Goal: Task Accomplishment & Management: Complete application form

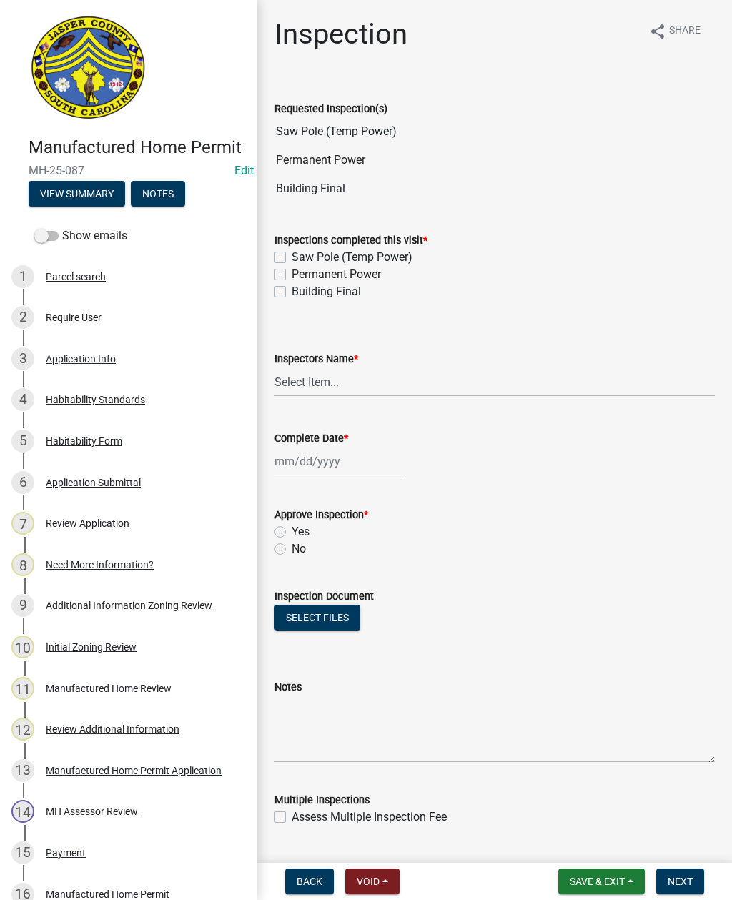
click at [292, 262] on label "Saw Pole (Temp Power)" at bounding box center [352, 257] width 121 height 17
click at [292, 258] on input "Saw Pole (Temp Power)" at bounding box center [296, 253] width 9 height 9
checkbox input "true"
checkbox input "false"
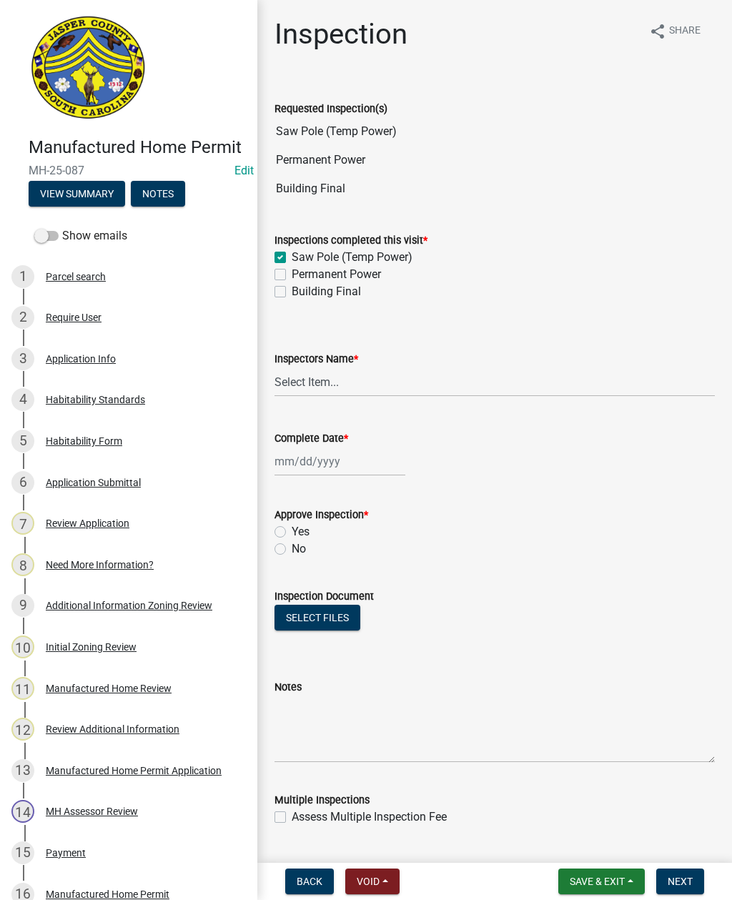
click at [292, 277] on label "Permanent Power" at bounding box center [336, 274] width 89 height 17
click at [292, 275] on input "Permanent Power" at bounding box center [296, 270] width 9 height 9
checkbox input "true"
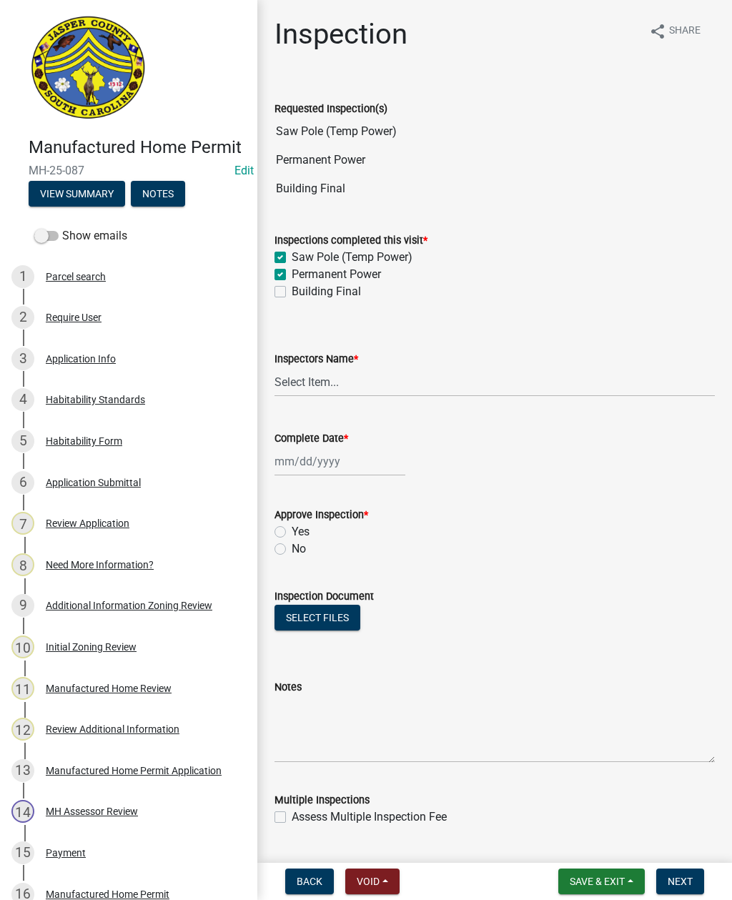
checkbox input "false"
click at [292, 273] on label "Permanent Power" at bounding box center [336, 274] width 89 height 17
click at [292, 273] on input "Permanent Power" at bounding box center [296, 270] width 9 height 9
checkbox input "false"
checkbox input "true"
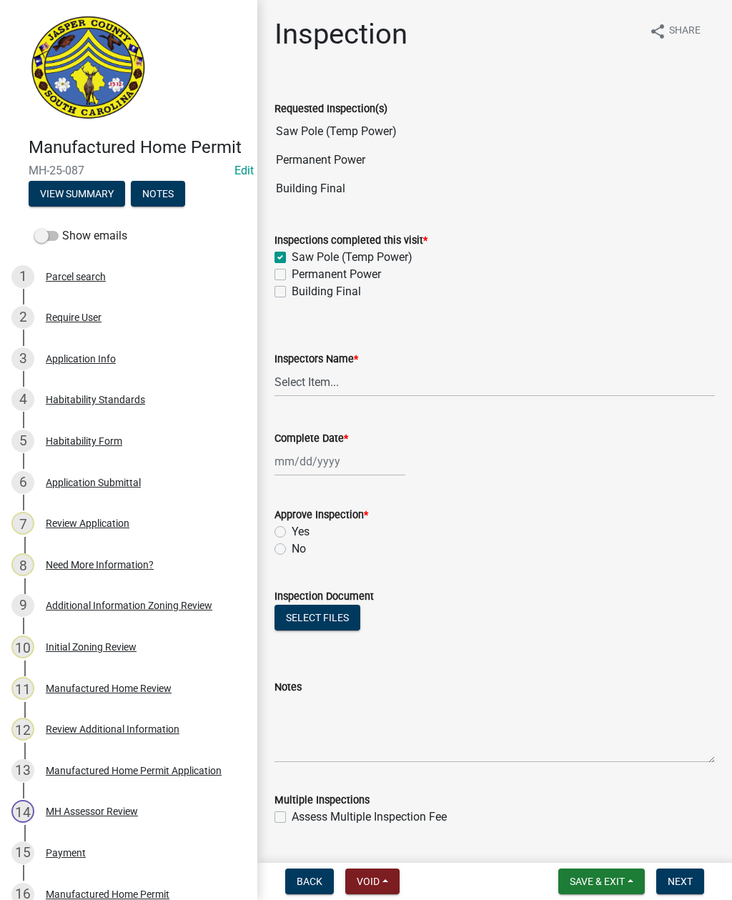
checkbox input "false"
click at [292, 254] on label "Saw Pole (Temp Power)" at bounding box center [352, 257] width 121 height 17
click at [292, 254] on input "Saw Pole (Temp Power)" at bounding box center [296, 253] width 9 height 9
checkbox input "false"
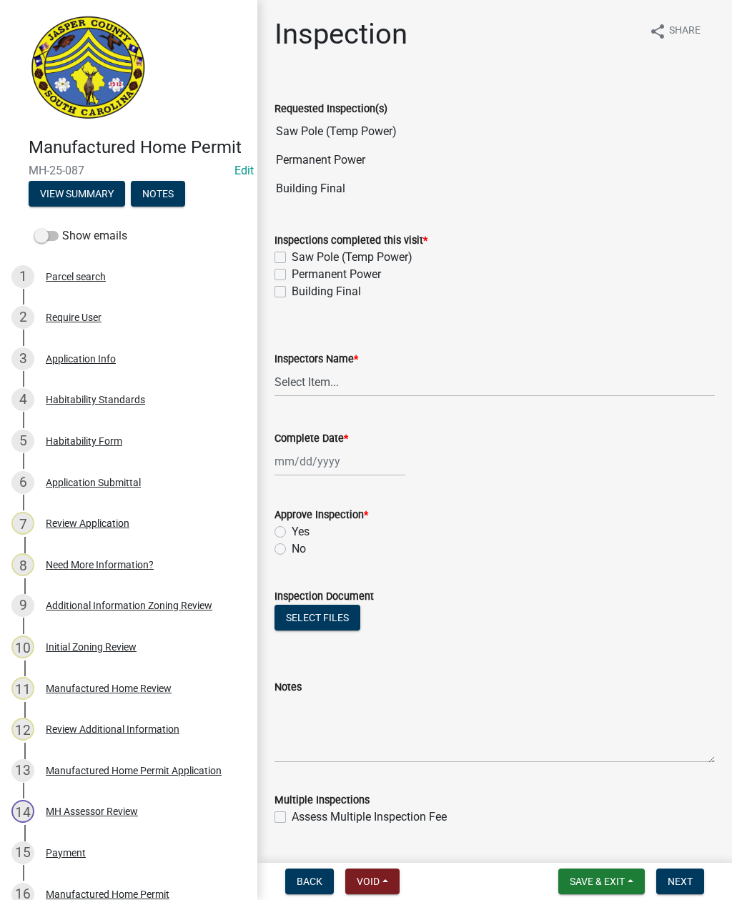
checkbox input "false"
click at [292, 270] on label "Permanent Power" at bounding box center [336, 274] width 89 height 17
click at [292, 270] on input "Permanent Power" at bounding box center [296, 270] width 9 height 9
checkbox input "true"
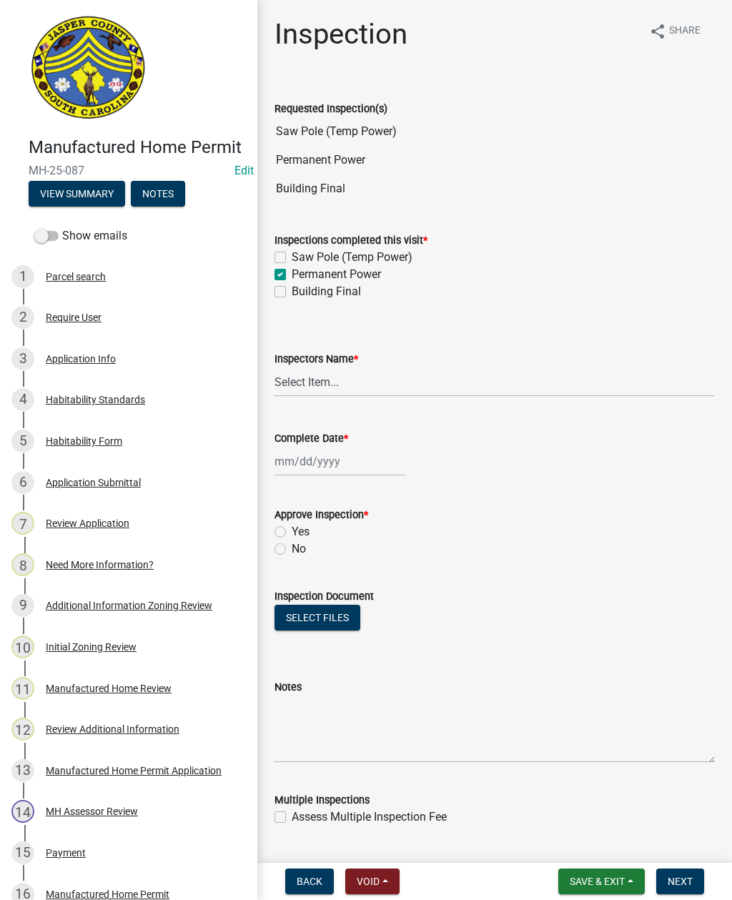
checkbox input "false"
checkbox input "true"
click at [292, 297] on label "Building Final" at bounding box center [326, 291] width 69 height 17
click at [292, 292] on input "Building Final" at bounding box center [296, 287] width 9 height 9
checkbox input "true"
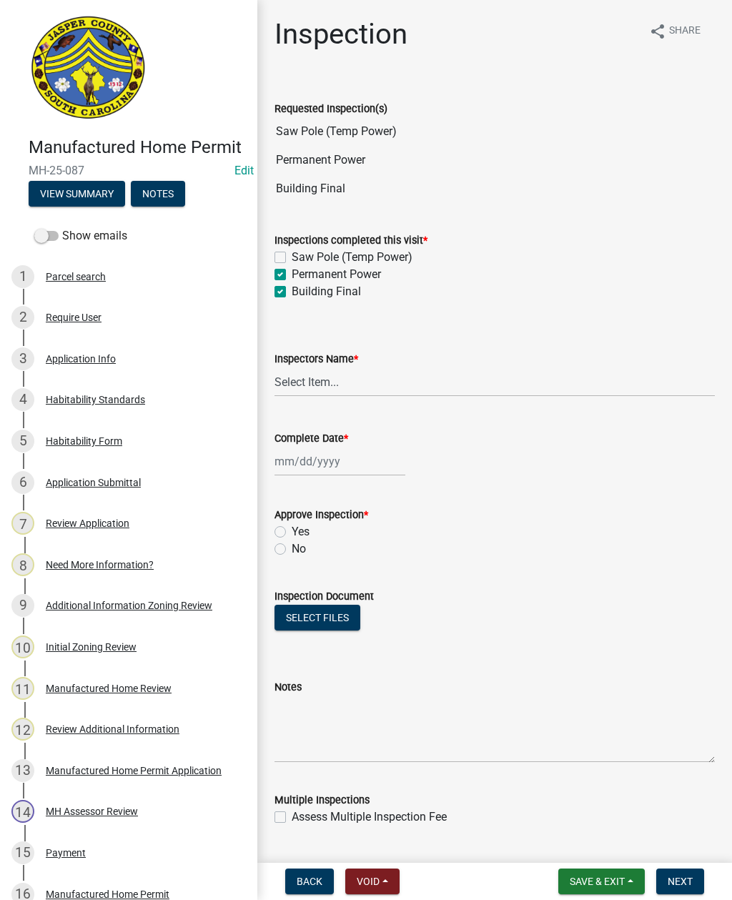
checkbox input "false"
checkbox input "true"
click at [316, 377] on select "Select Item... [EMAIL_ADDRESS][DOMAIN_NAME] ([PERSON_NAME] ) rcampbell ([PERSON…" at bounding box center [495, 381] width 440 height 29
select select "2d9ba1e5-2fdd-4b15-98d0-073dcbeb5880"
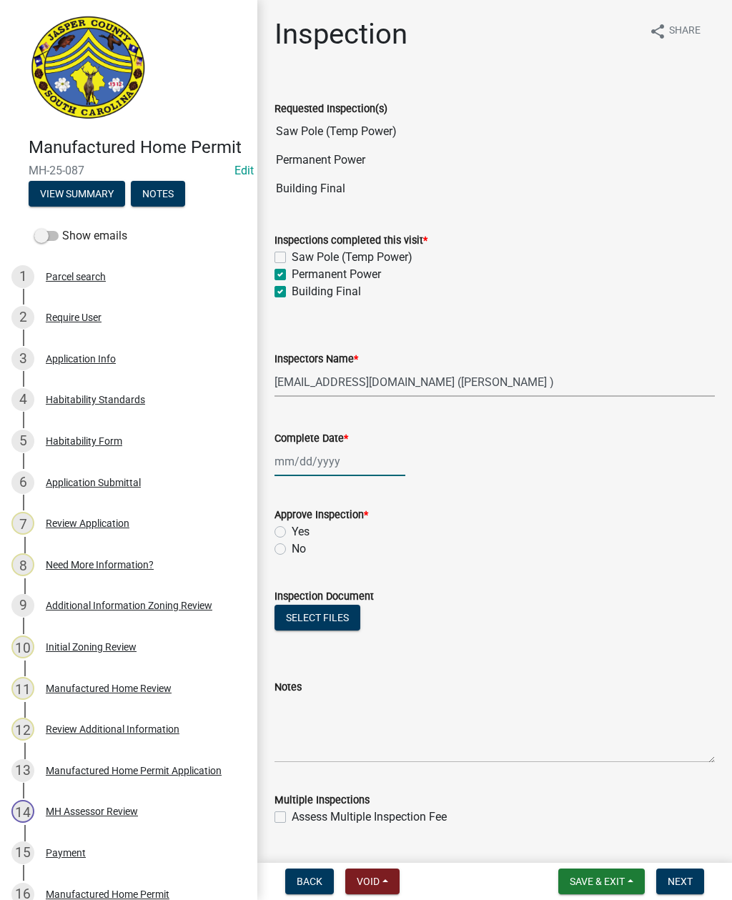
click at [321, 457] on div at bounding box center [340, 461] width 131 height 29
select select "9"
select select "2025"
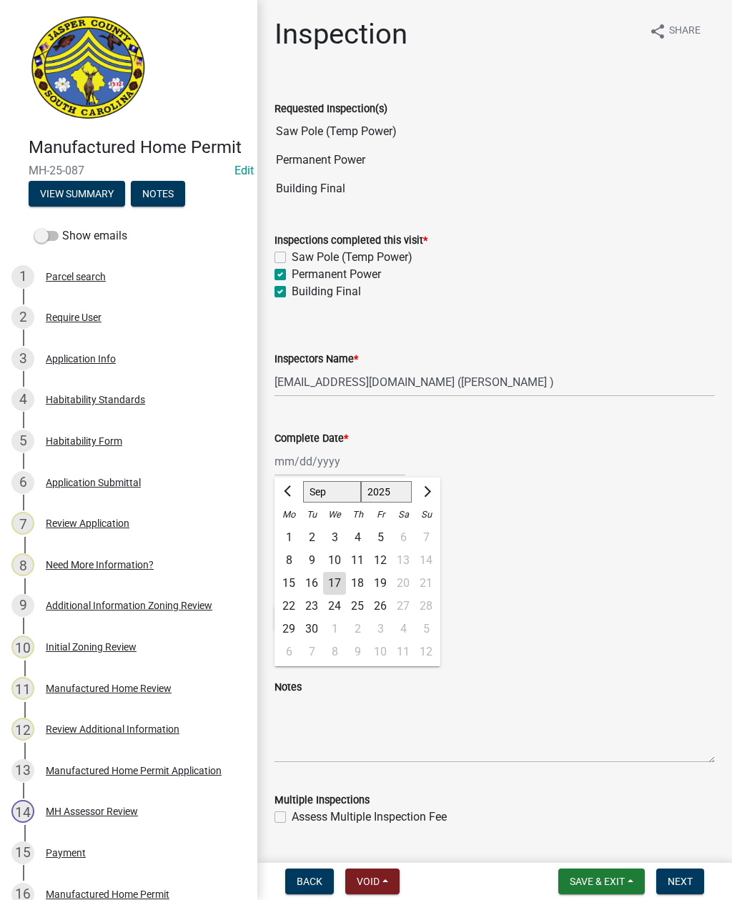
click at [333, 575] on div "17" at bounding box center [334, 583] width 23 height 23
type input "[DATE]"
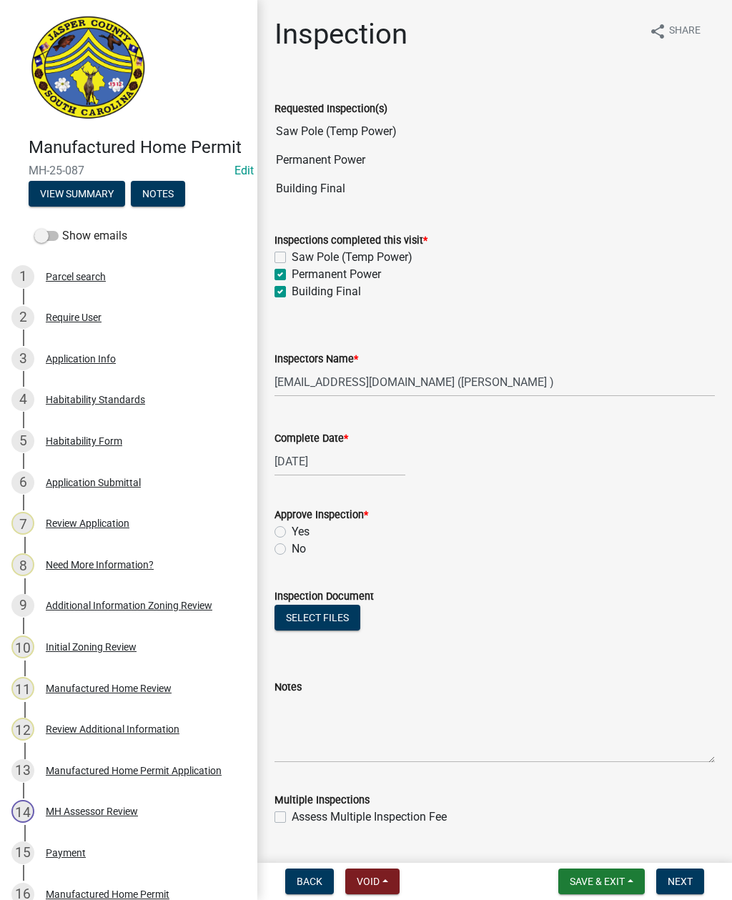
click at [292, 544] on label "No" at bounding box center [299, 548] width 14 height 17
click at [292, 544] on input "No" at bounding box center [296, 544] width 9 height 9
radio input "true"
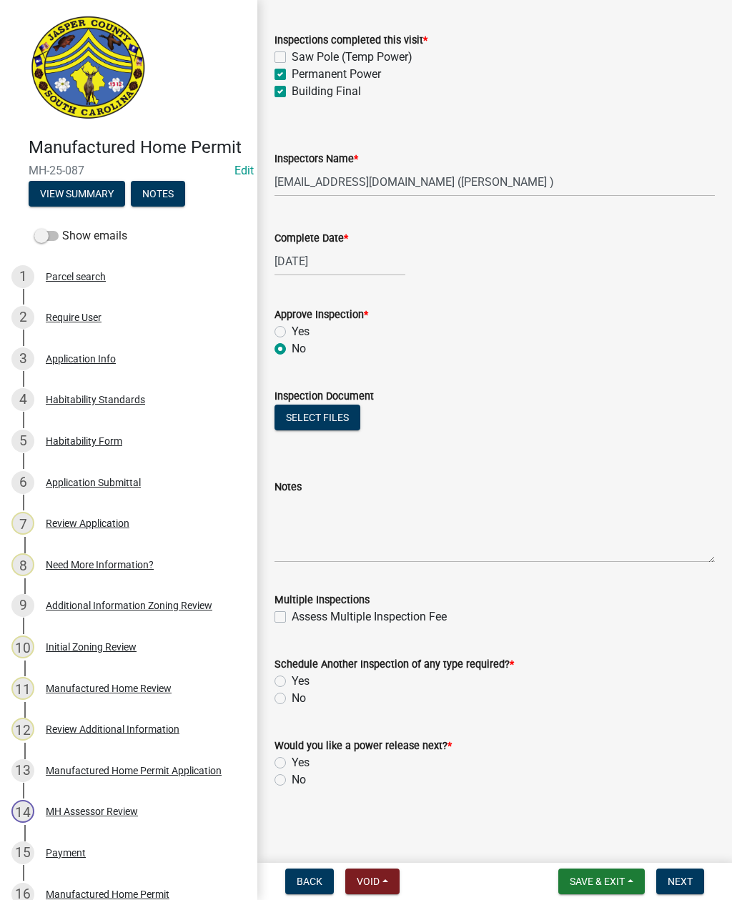
scroll to position [200, 0]
click at [332, 523] on textarea "Notes" at bounding box center [495, 528] width 440 height 67
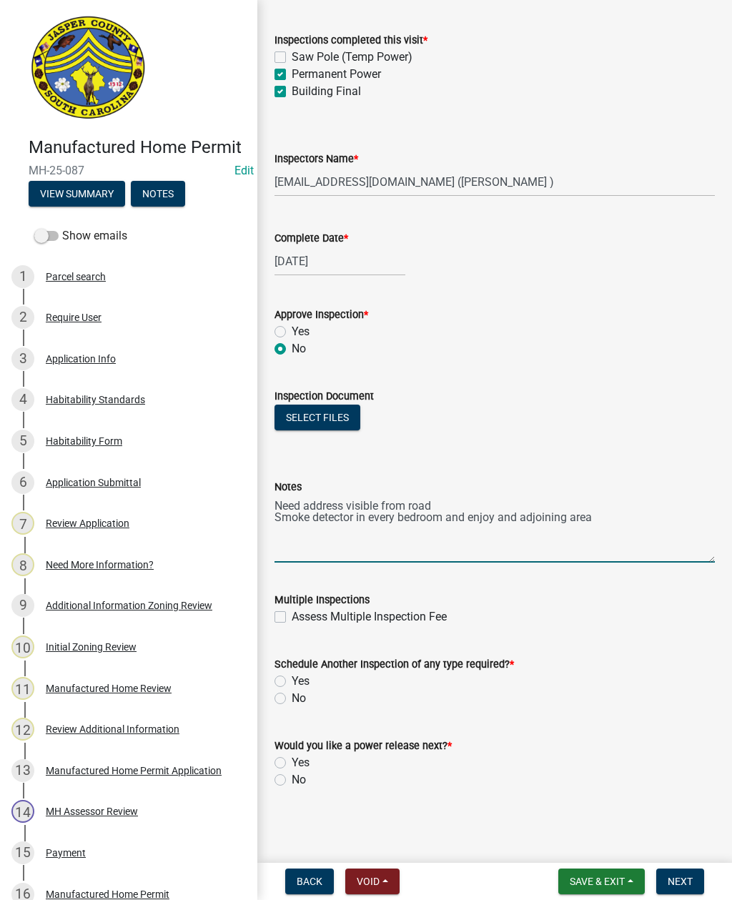
click at [495, 513] on textarea "Need address visible from road Smoke detector in every bedroom and enjoy and ad…" at bounding box center [495, 528] width 440 height 67
click at [570, 520] on textarea "Need address visible from road Smoke detector in every bedroom and adjoining ar…" at bounding box center [495, 528] width 440 height 67
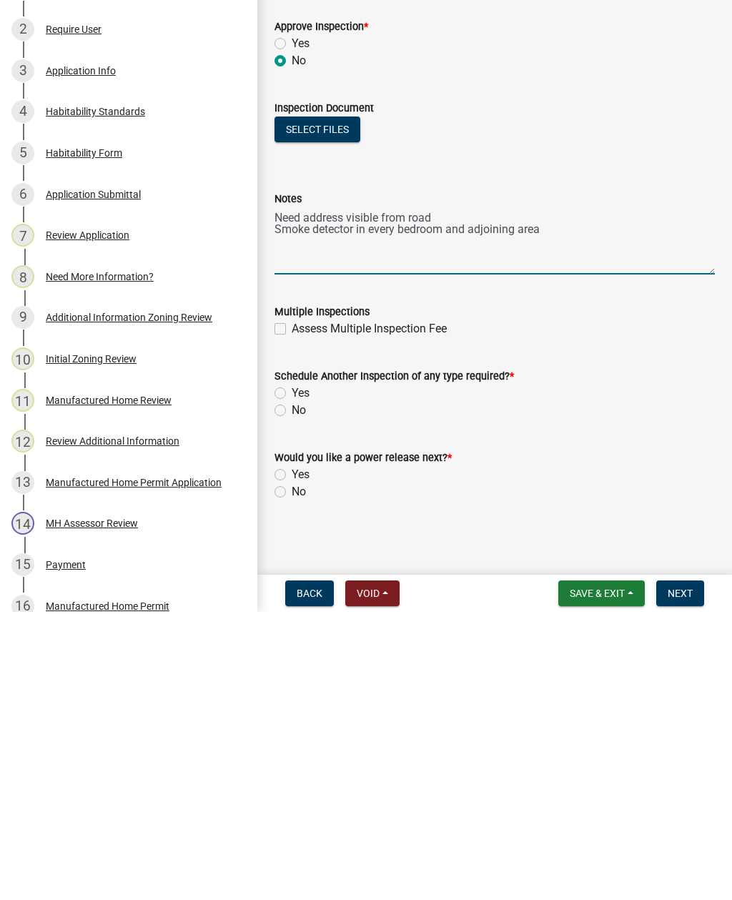
type textarea "Need address visible from road Smoke detector in every bedroom and adjoining ar…"
click at [292, 673] on label "Yes" at bounding box center [301, 681] width 18 height 17
click at [292, 673] on input "Yes" at bounding box center [296, 677] width 9 height 9
radio input "true"
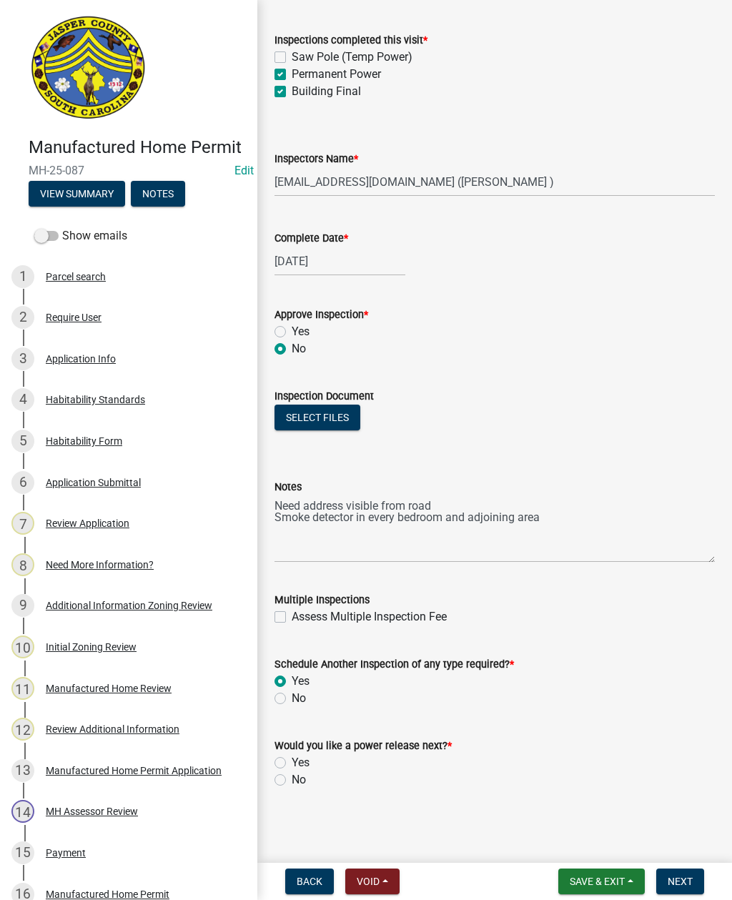
click at [274, 789] on div "Inspection share Share Requested Inspection(s) Saw Pole (Temp Power) Permanent …" at bounding box center [495, 315] width 462 height 997
click at [292, 784] on label "No" at bounding box center [299, 779] width 14 height 17
click at [292, 781] on input "No" at bounding box center [296, 775] width 9 height 9
radio input "true"
click at [684, 876] on span "Next" at bounding box center [680, 881] width 25 height 11
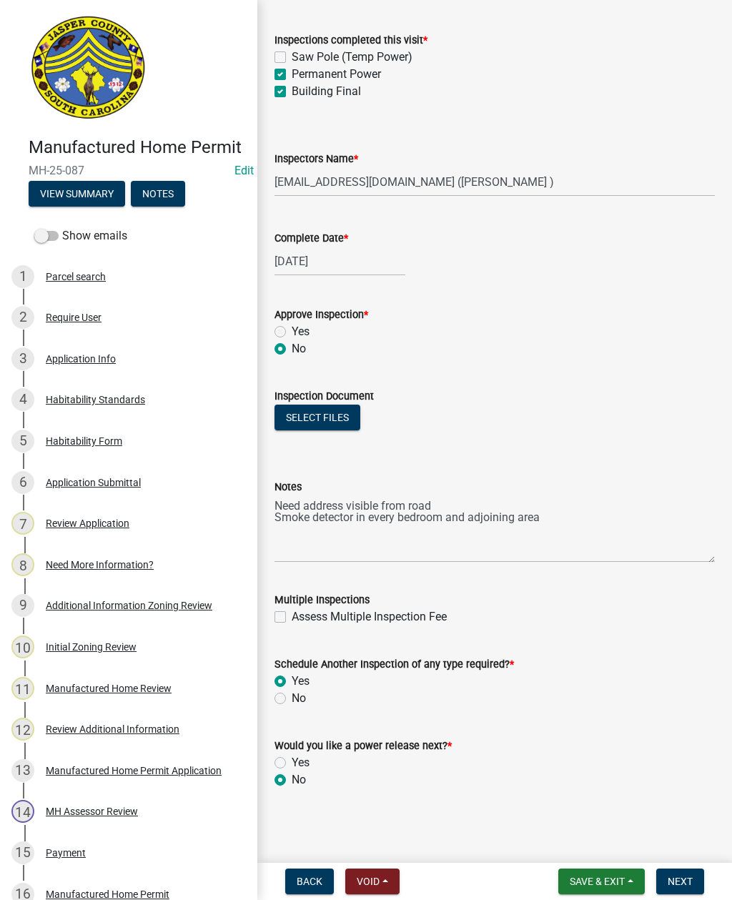
scroll to position [0, 0]
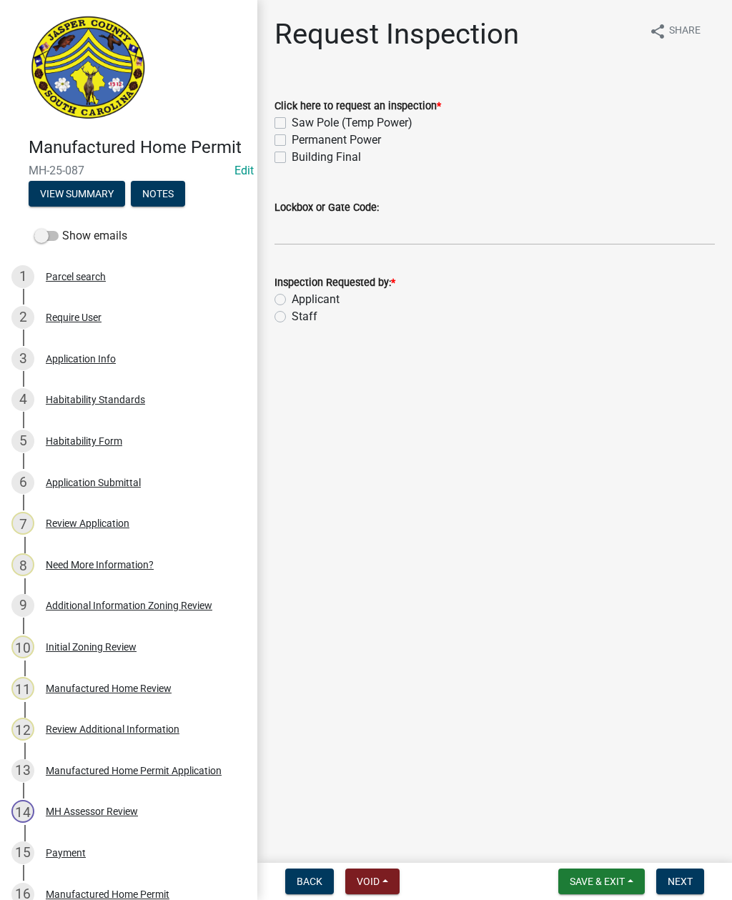
click at [602, 880] on span "Save & Exit" at bounding box center [597, 881] width 55 height 11
click at [580, 851] on button "Save & Exit" at bounding box center [587, 844] width 114 height 34
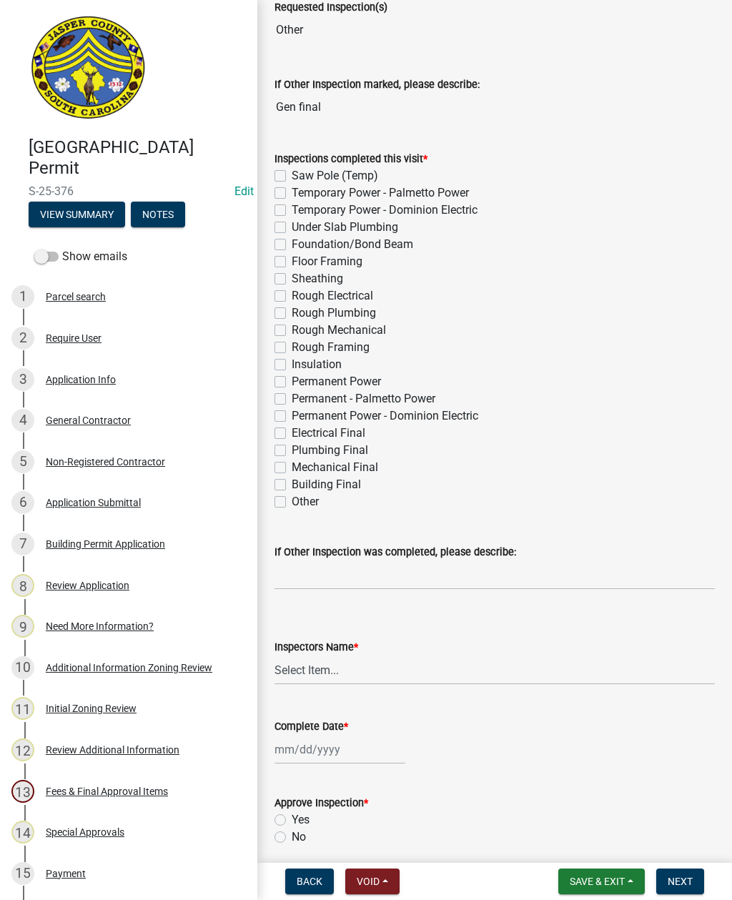
scroll to position [106, 0]
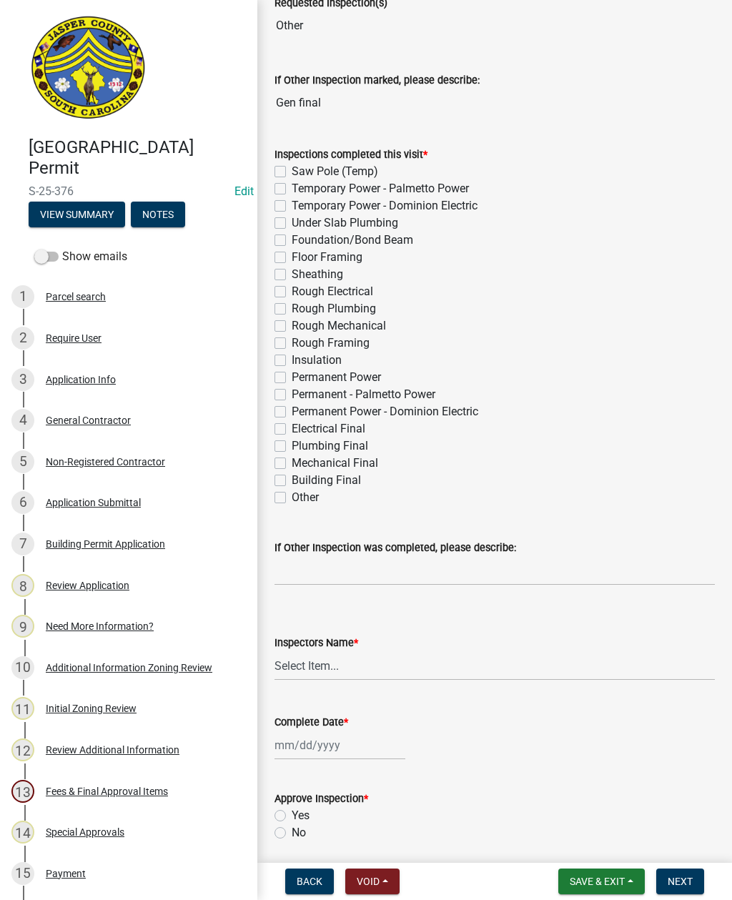
click at [292, 396] on label "Permanent - Palmetto Power" at bounding box center [364, 394] width 144 height 17
click at [292, 395] on input "Permanent - Palmetto Power" at bounding box center [296, 390] width 9 height 9
checkbox input "true"
checkbox input "false"
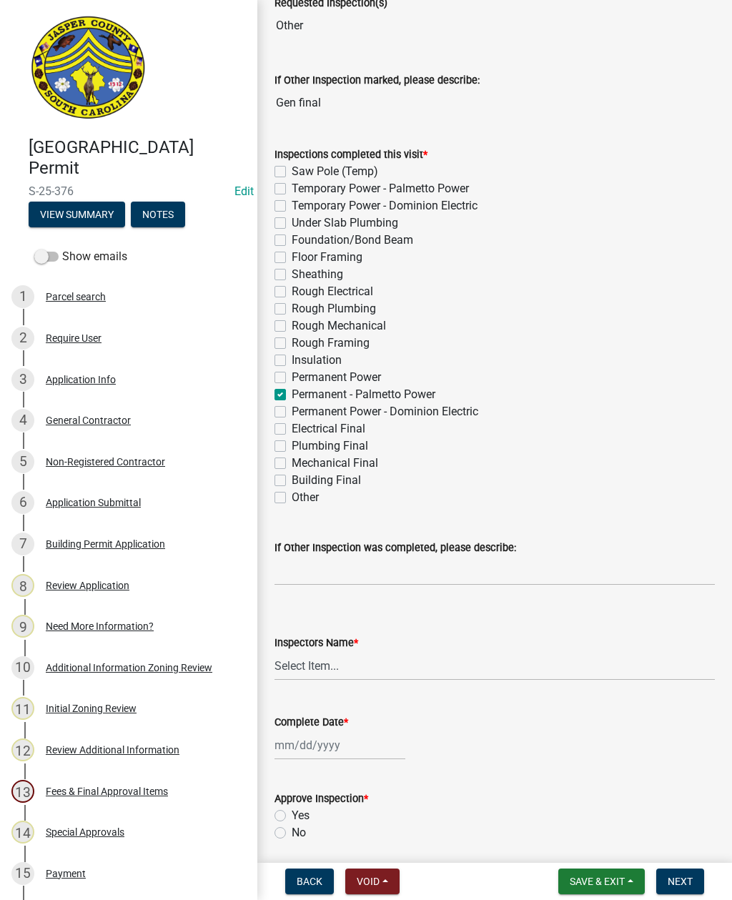
checkbox input "false"
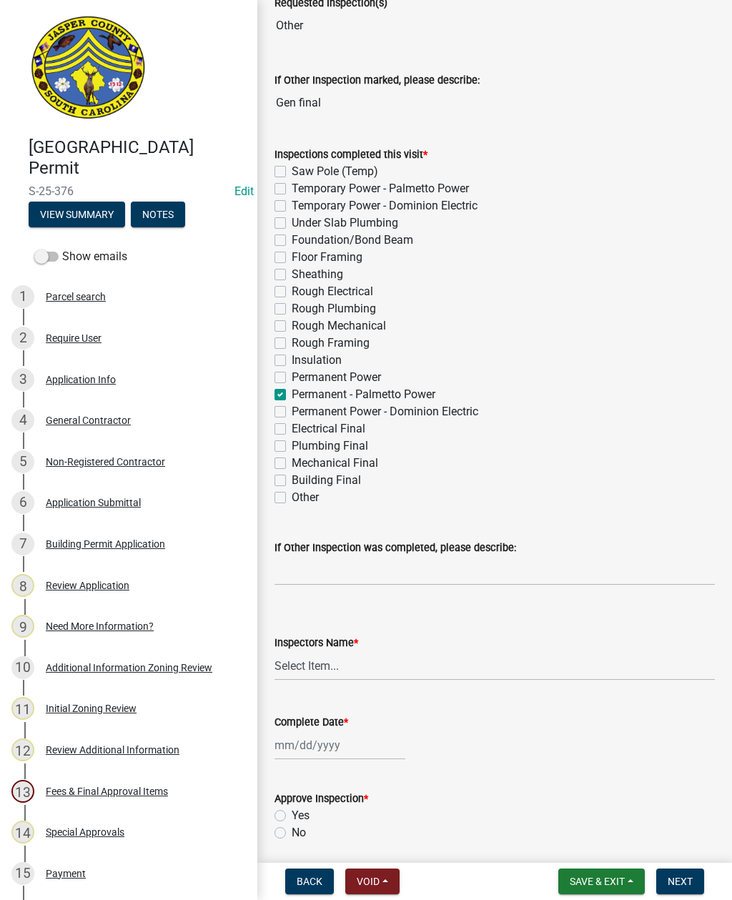
checkbox input "false"
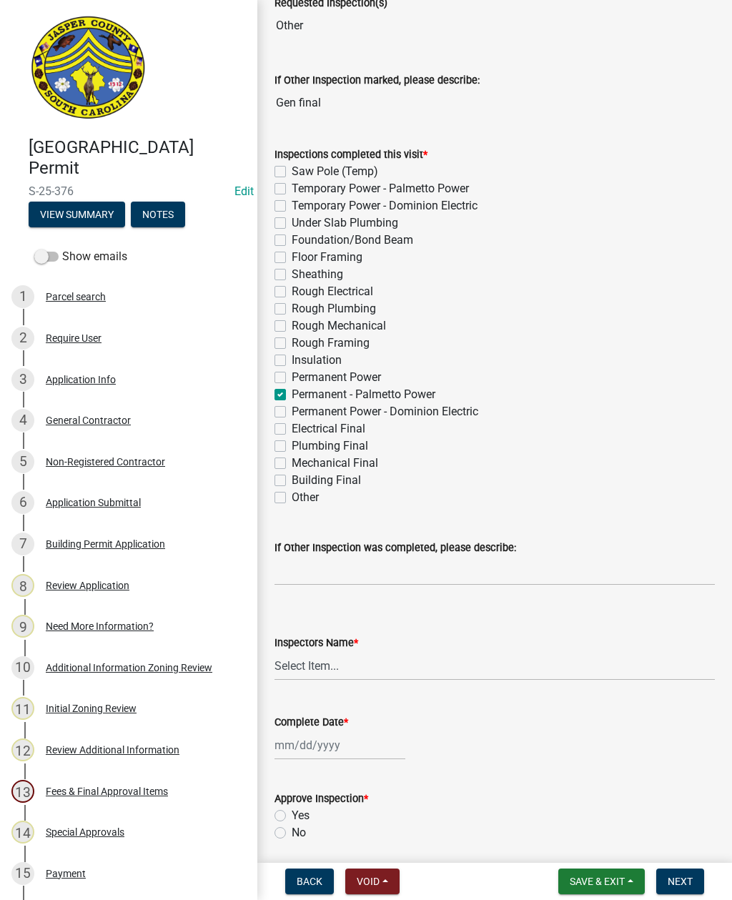
checkbox input "false"
checkbox input "true"
checkbox input "false"
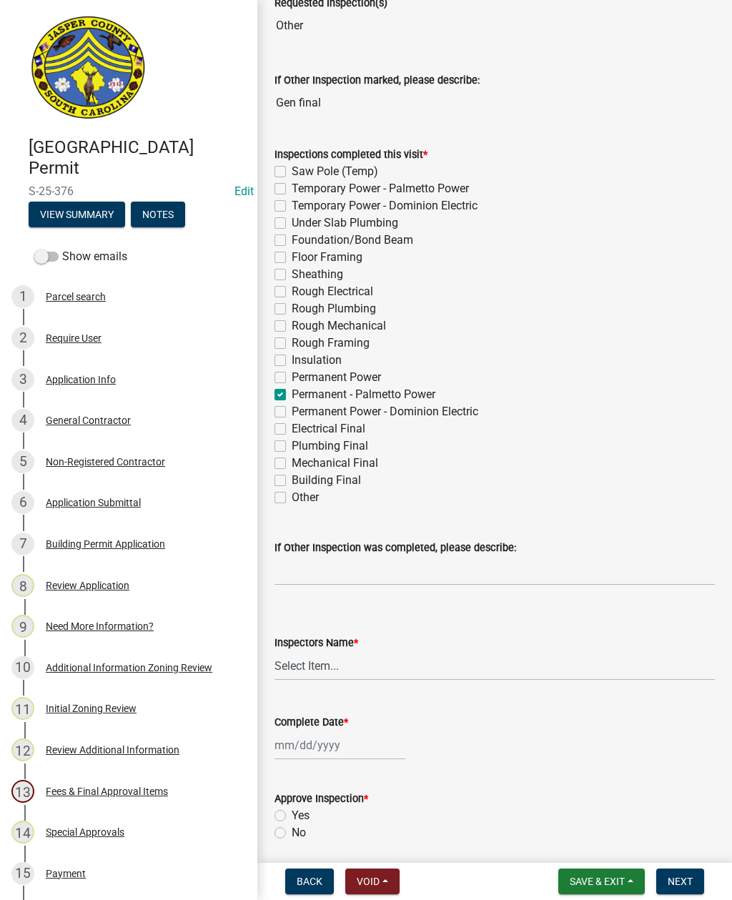
checkbox input "false"
click at [316, 661] on select "Select Item... [EMAIL_ADDRESS][DOMAIN_NAME] ([PERSON_NAME] ) rcampbell ([PERSON…" at bounding box center [495, 665] width 440 height 29
select select "2d9ba1e5-2fdd-4b15-98d0-073dcbeb5880"
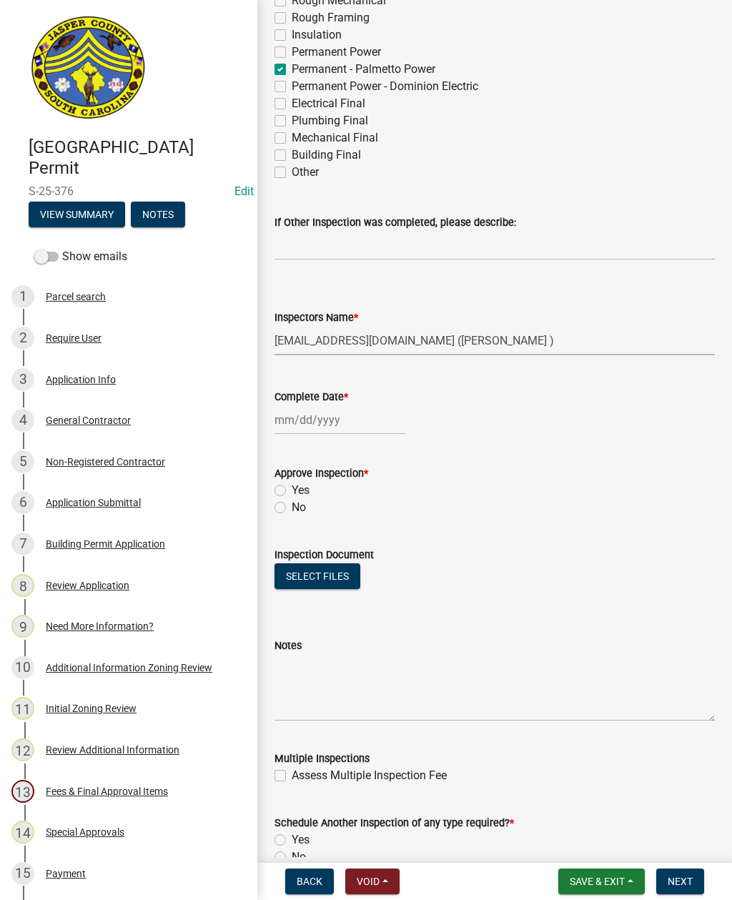
scroll to position [432, 0]
click at [292, 494] on label "Yes" at bounding box center [301, 489] width 18 height 17
click at [292, 490] on input "Yes" at bounding box center [296, 485] width 9 height 9
radio input "true"
click at [343, 424] on div at bounding box center [340, 419] width 131 height 29
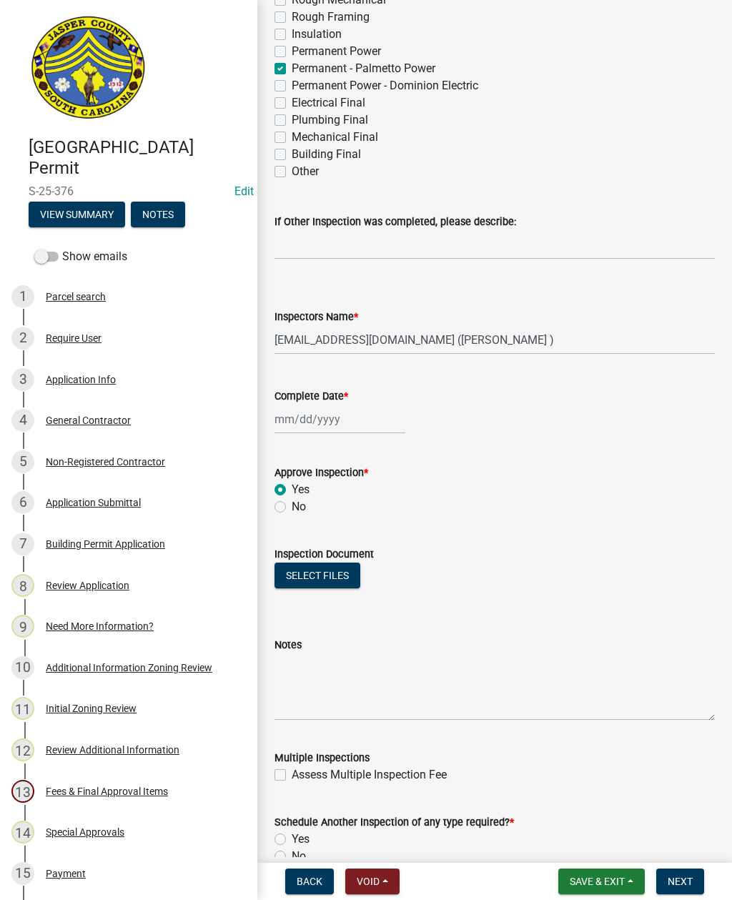
select select "9"
select select "2025"
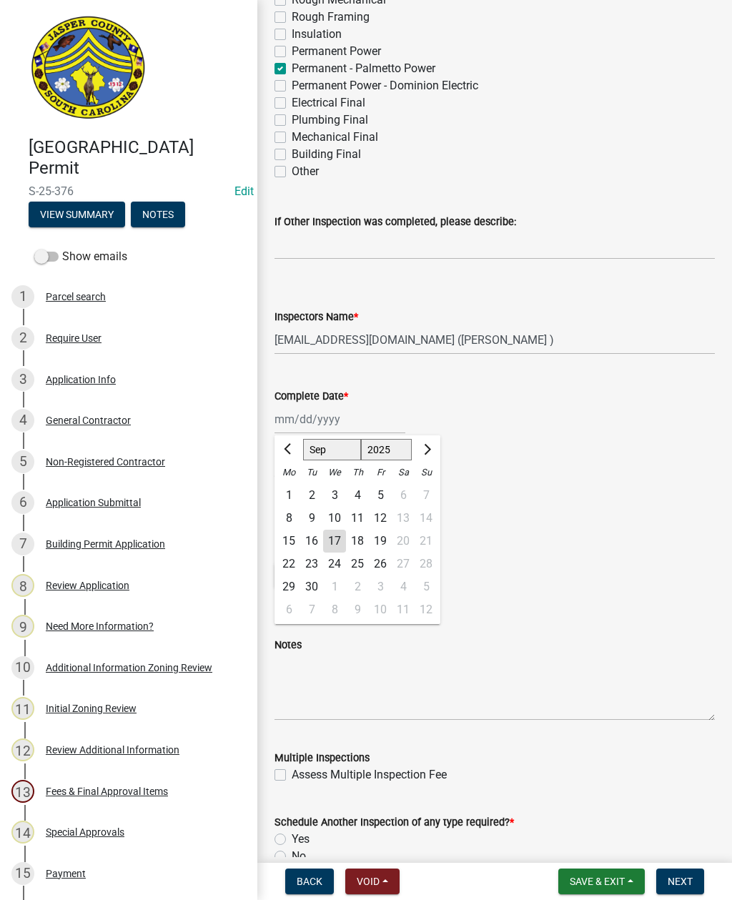
click at [332, 545] on div "17" at bounding box center [334, 541] width 23 height 23
type input "[DATE]"
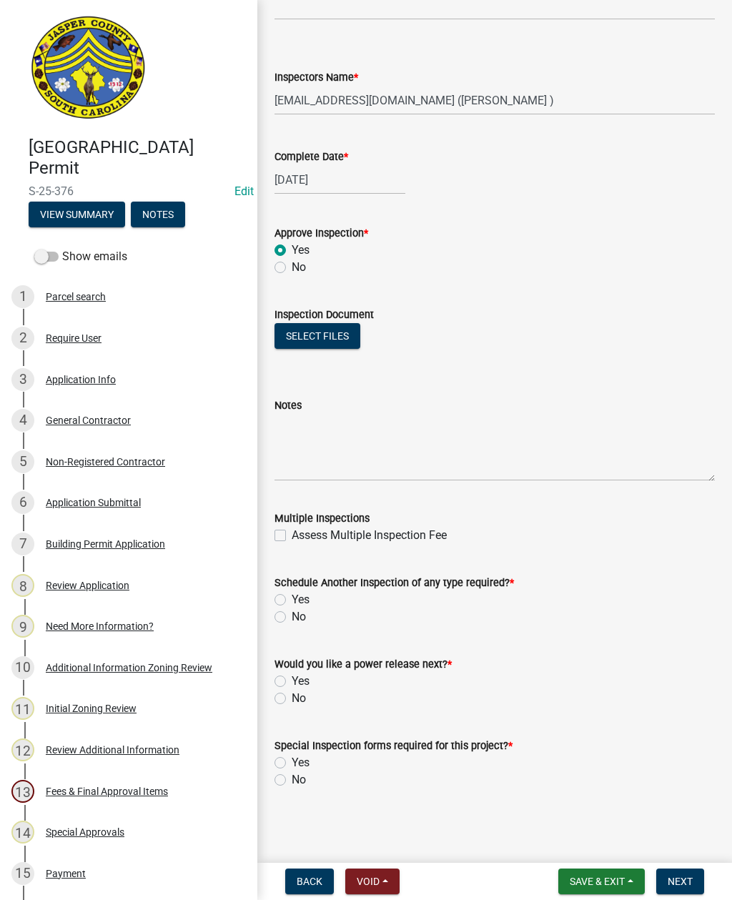
scroll to position [671, 0]
click at [292, 603] on label "Yes" at bounding box center [301, 599] width 18 height 17
click at [292, 601] on input "Yes" at bounding box center [296, 595] width 9 height 9
radio input "true"
click at [292, 681] on label "Yes" at bounding box center [301, 681] width 18 height 17
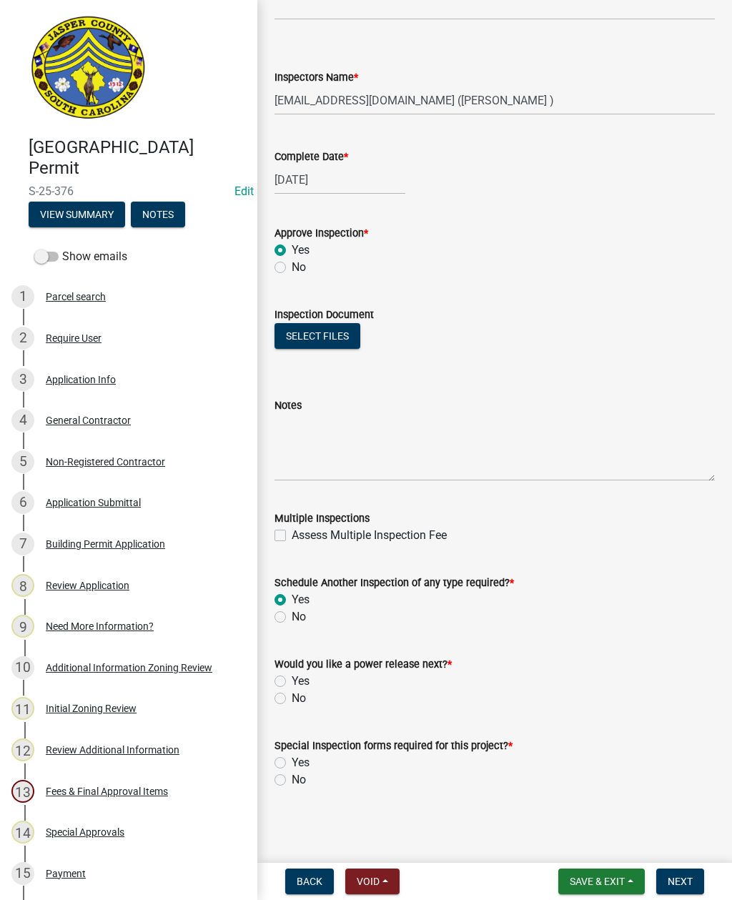
click at [292, 681] on input "Yes" at bounding box center [296, 677] width 9 height 9
radio input "true"
click at [292, 774] on label "No" at bounding box center [299, 779] width 14 height 17
click at [292, 774] on input "No" at bounding box center [296, 775] width 9 height 9
radio input "true"
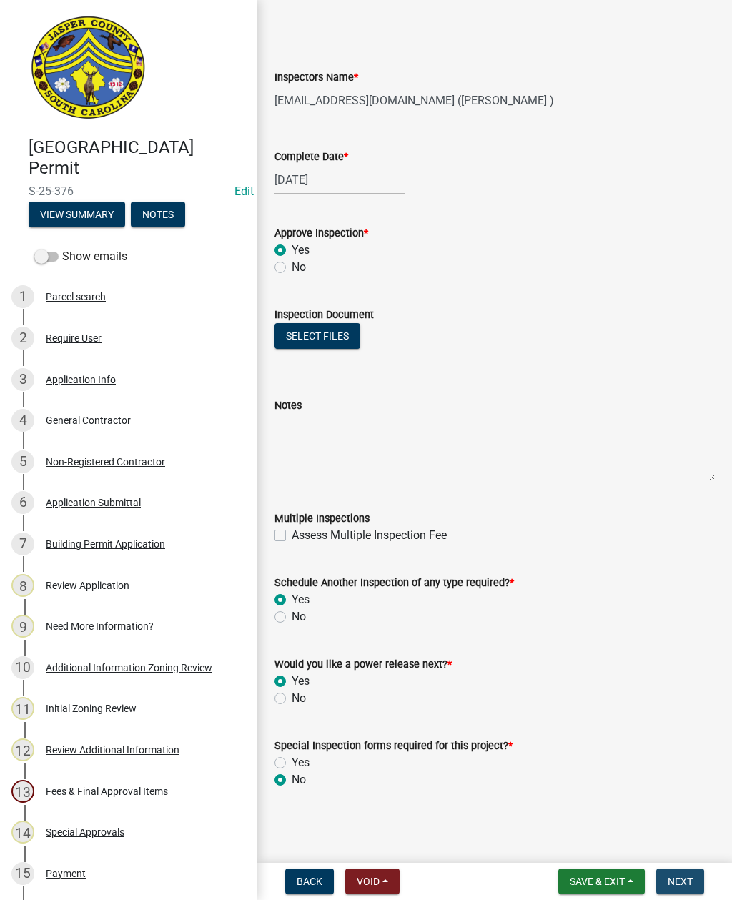
click at [687, 879] on span "Next" at bounding box center [680, 881] width 25 height 11
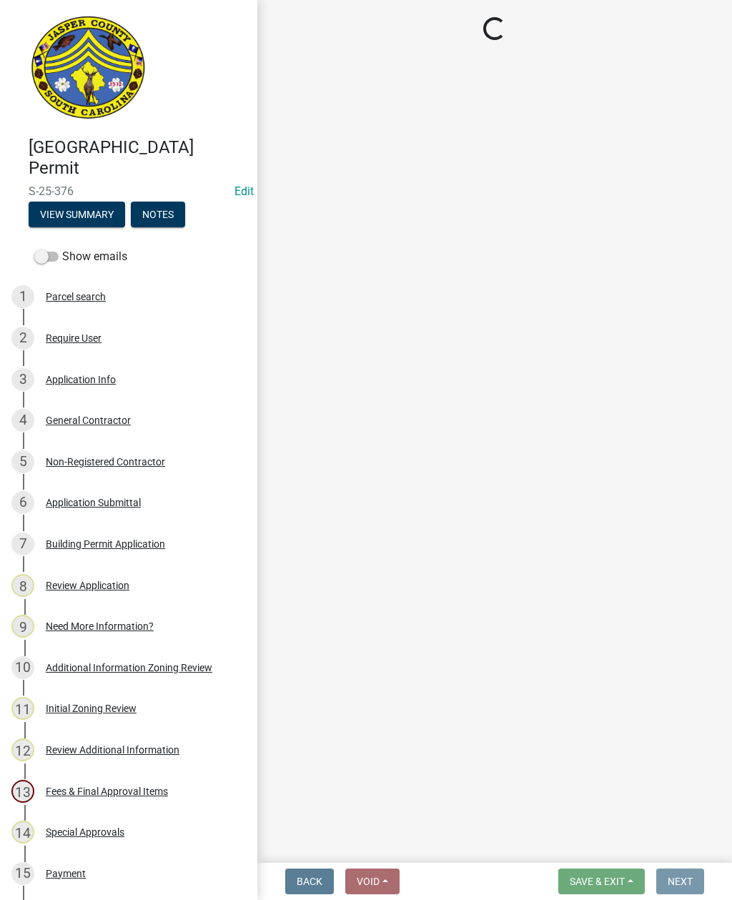
scroll to position [0, 0]
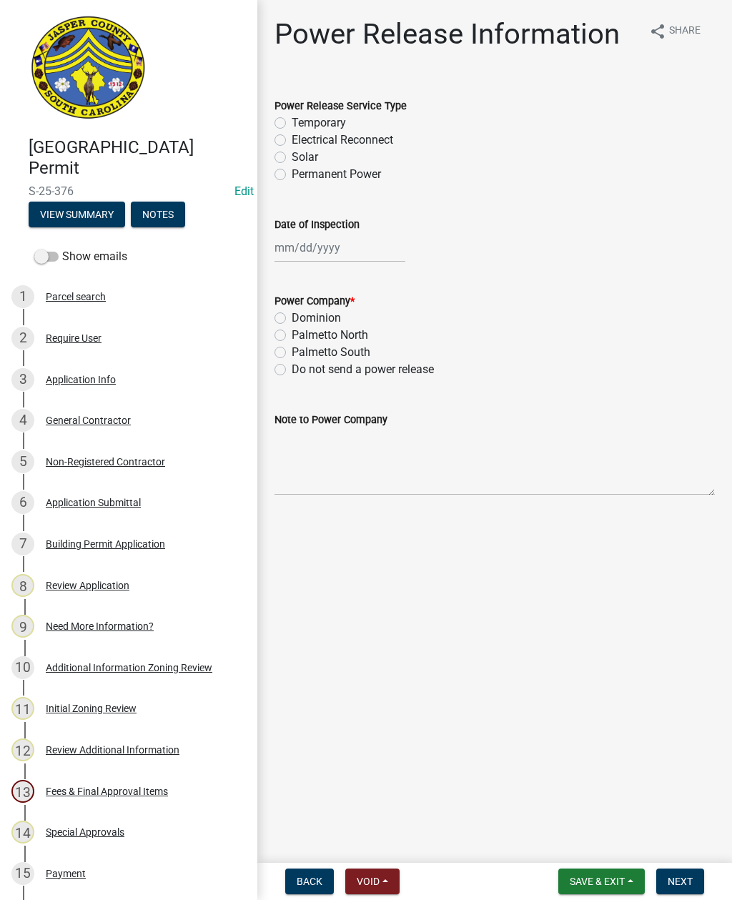
click at [292, 179] on label "Permanent Power" at bounding box center [336, 174] width 89 height 17
click at [292, 175] on input "Permanent Power" at bounding box center [296, 170] width 9 height 9
radio input "true"
click at [317, 262] on div at bounding box center [340, 247] width 131 height 29
select select "9"
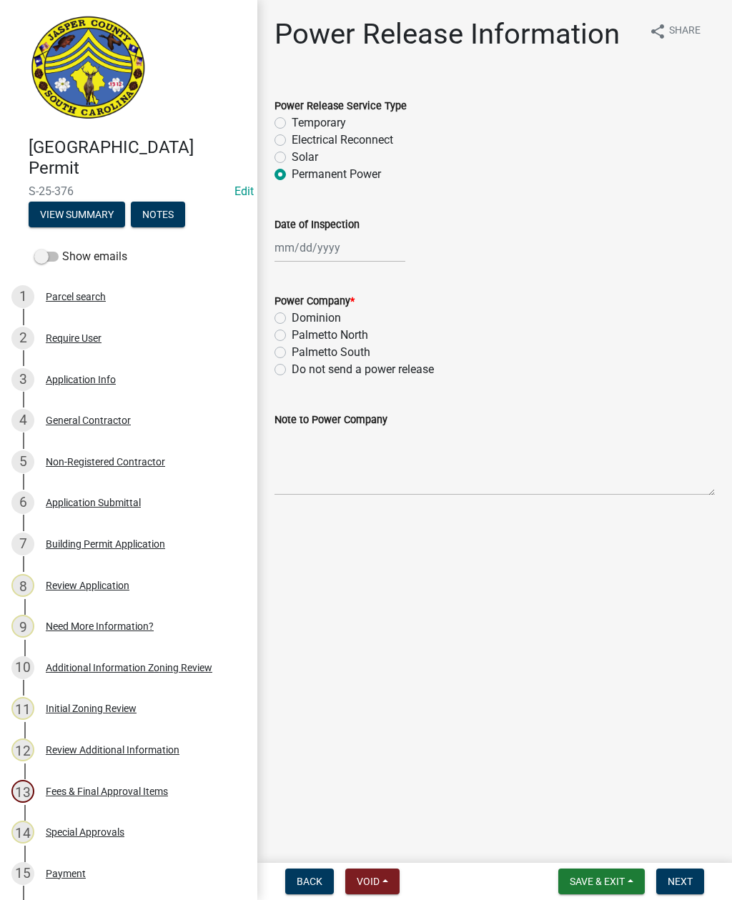
select select "2025"
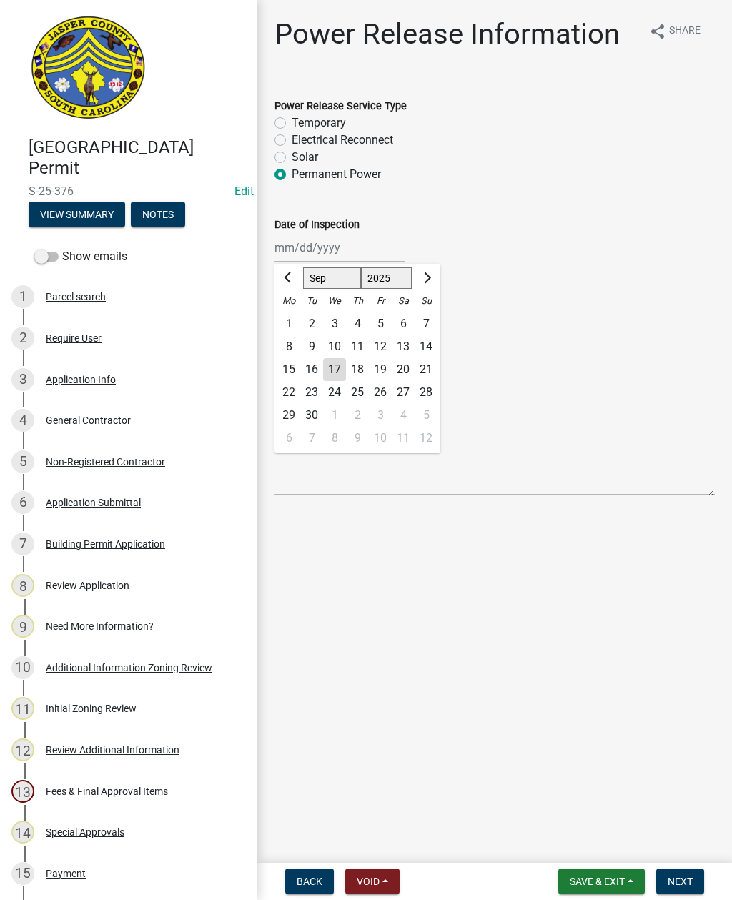
click at [325, 373] on div "17" at bounding box center [334, 369] width 23 height 23
type input "[DATE]"
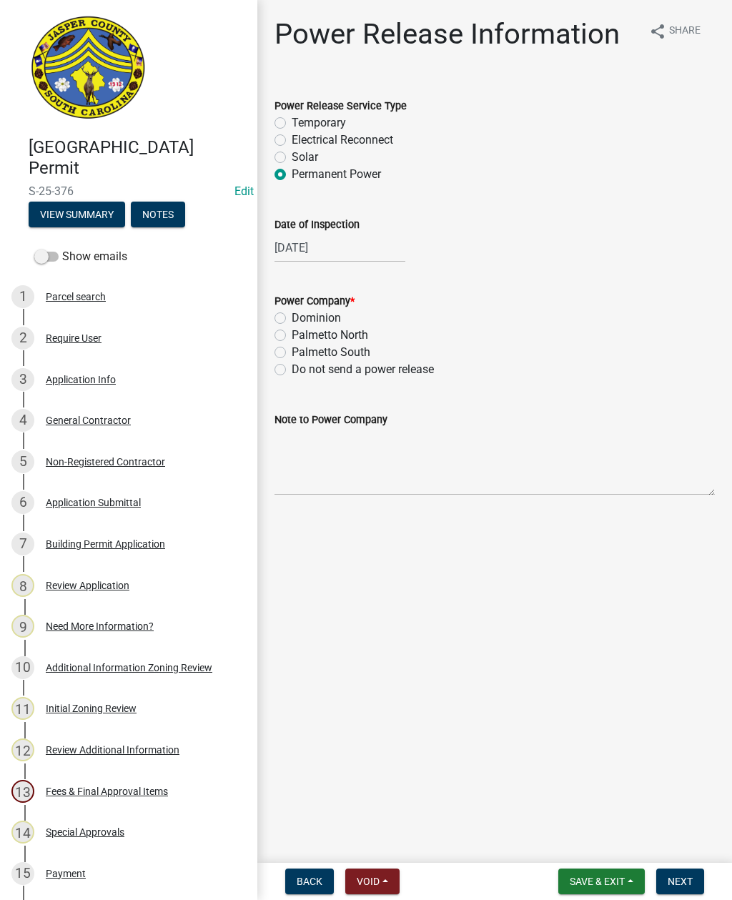
click at [292, 337] on label "Palmetto North" at bounding box center [330, 335] width 76 height 17
click at [292, 336] on input "Palmetto North" at bounding box center [296, 331] width 9 height 9
radio input "true"
click at [375, 460] on textarea "Note to Power Company" at bounding box center [495, 461] width 440 height 67
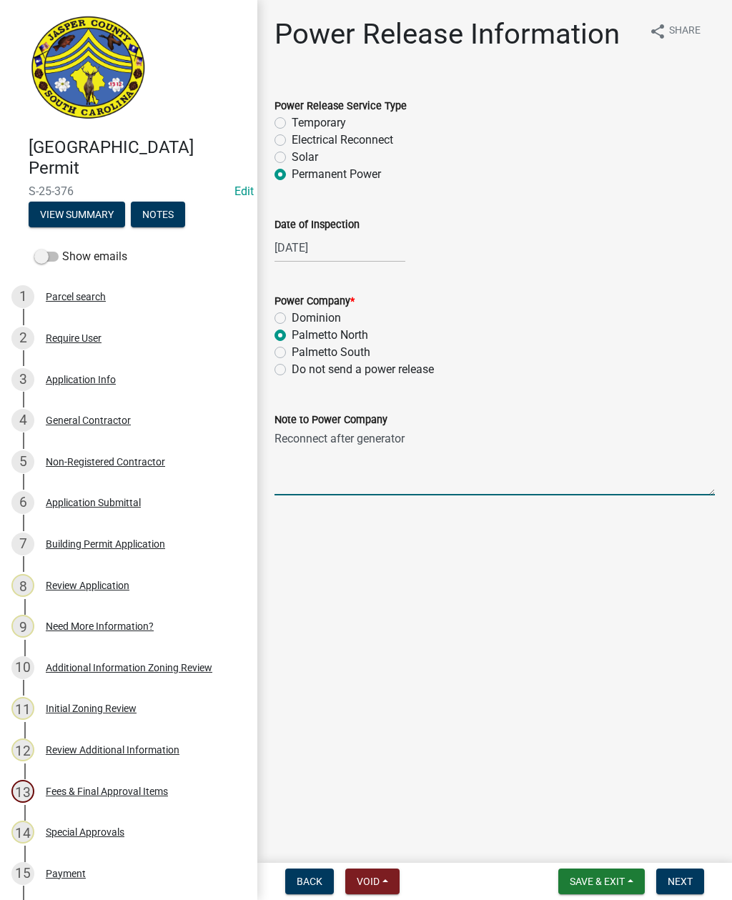
type textarea "Reconnect after generator install"
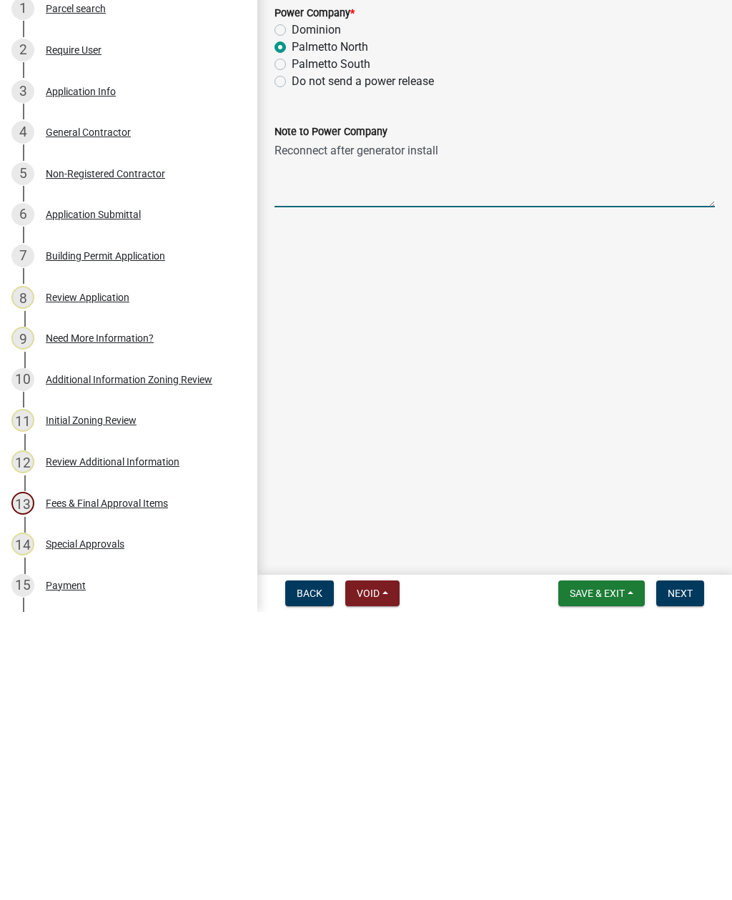
click at [689, 876] on span "Next" at bounding box center [680, 881] width 25 height 11
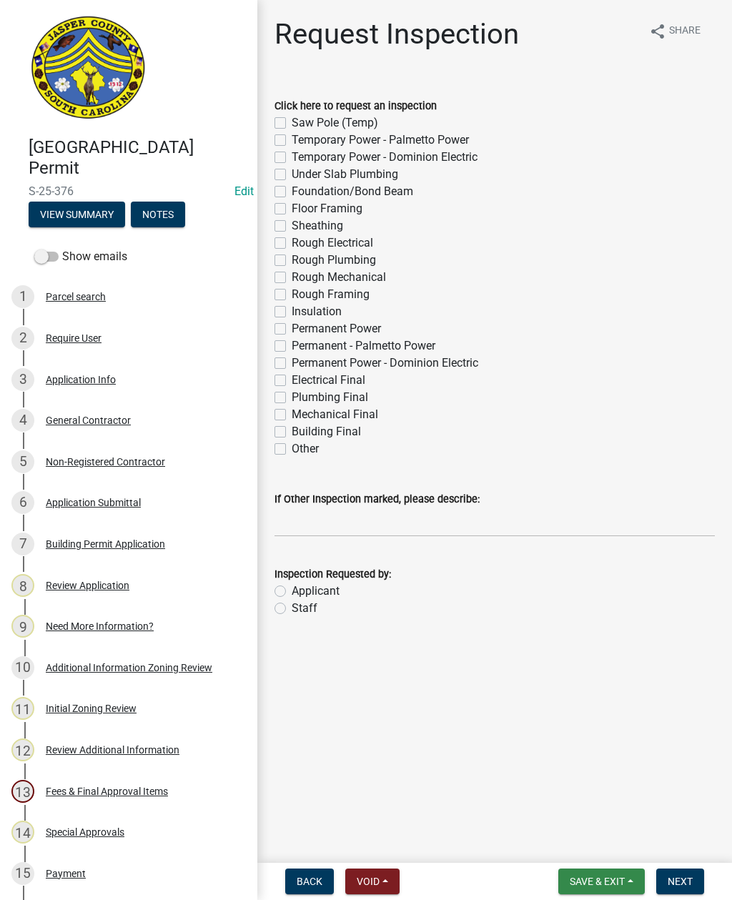
click at [595, 891] on button "Save & Exit" at bounding box center [601, 882] width 87 height 26
click at [575, 849] on button "Save & Exit" at bounding box center [587, 844] width 114 height 34
click at [78, 211] on button "View Summary" at bounding box center [77, 215] width 97 height 26
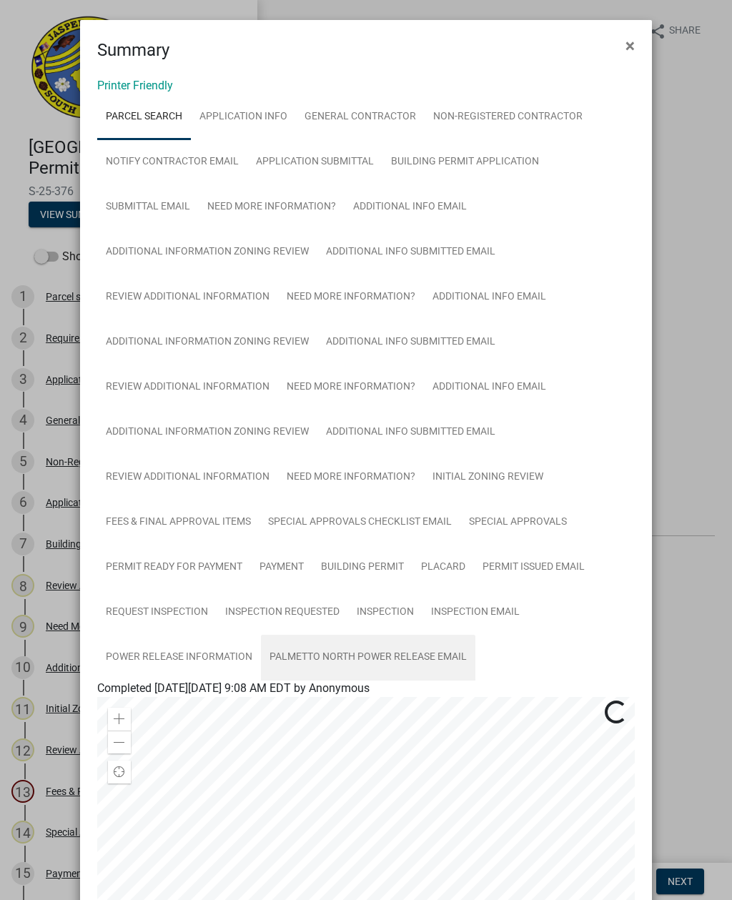
click at [358, 658] on link "Palmetto North Power Release Email" at bounding box center [368, 658] width 214 height 46
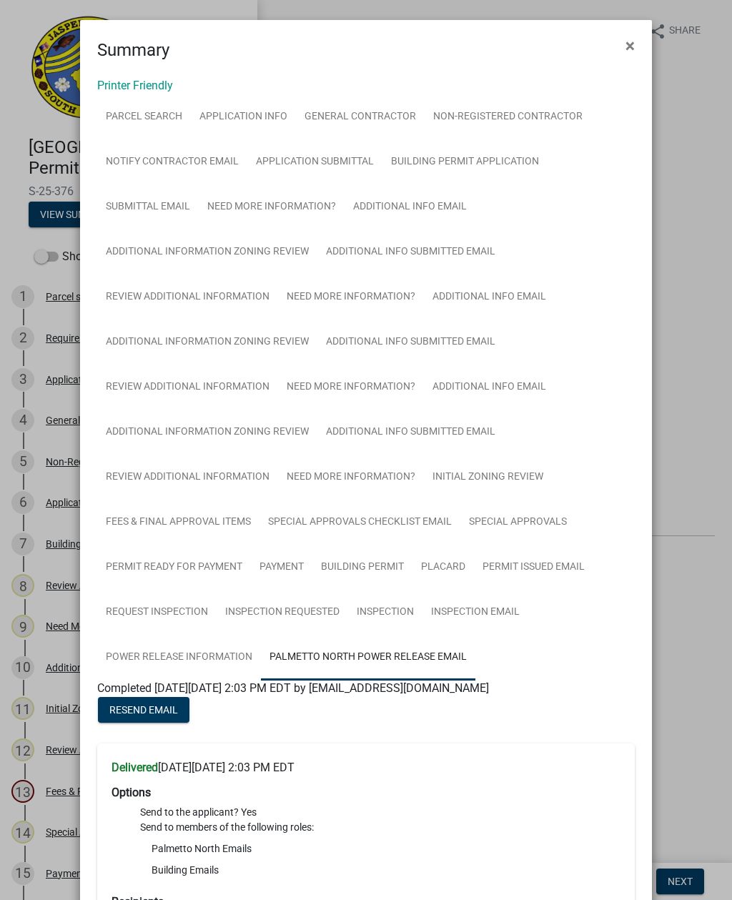
click at [628, 54] on span "×" at bounding box center [630, 46] width 9 height 20
